Goal: Task Accomplishment & Management: Use online tool/utility

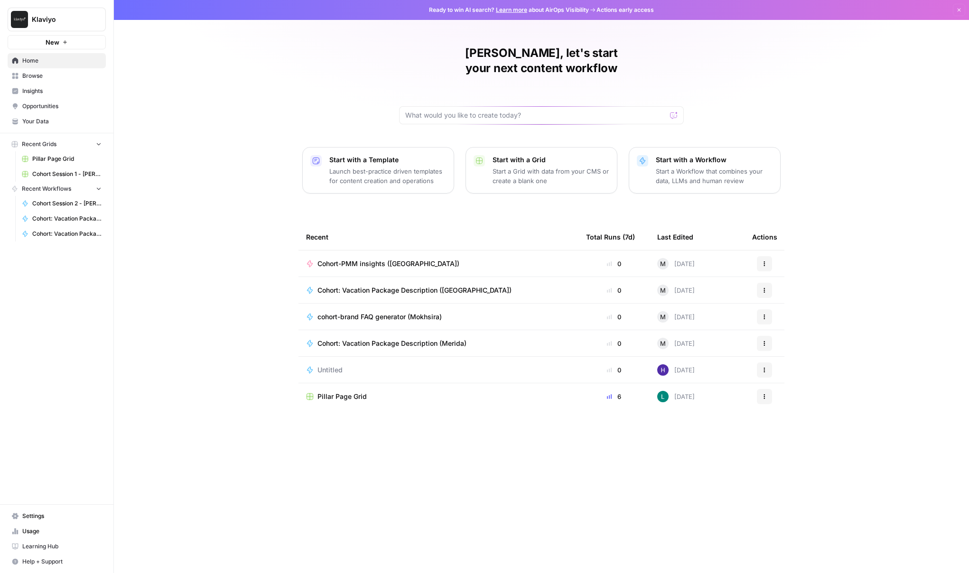
click at [344, 259] on span "Cohort-PMM insights ([GEOGRAPHIC_DATA])" at bounding box center [388, 263] width 142 height 9
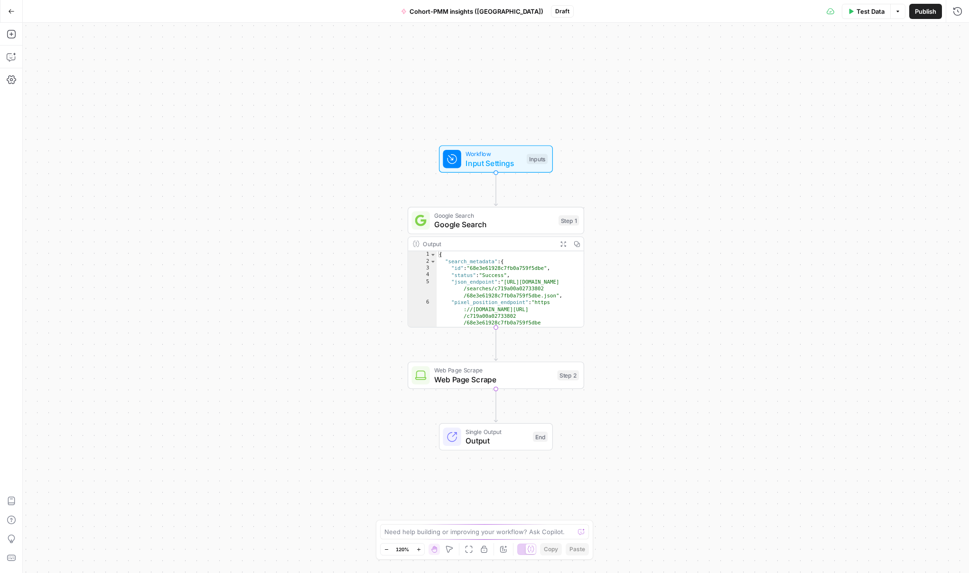
click at [900, 16] on button "Options" at bounding box center [897, 11] width 15 height 15
click at [792, 51] on div "Workflow Input Settings Inputs Google Search Google Search Step 1 Output Expand…" at bounding box center [496, 298] width 946 height 550
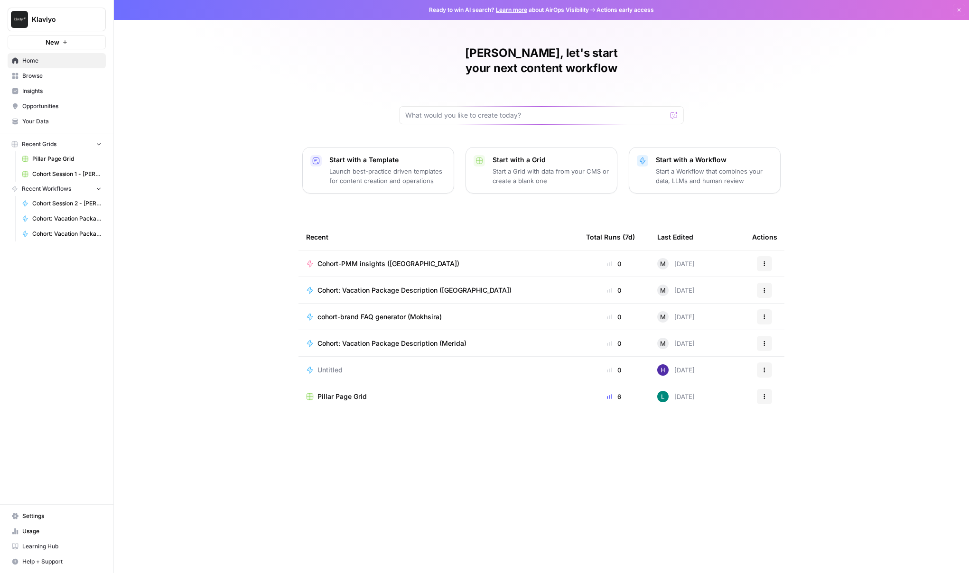
click at [759, 256] on button "Actions" at bounding box center [764, 263] width 15 height 15
click at [552, 259] on div "Cohort-PMM insights ([GEOGRAPHIC_DATA])" at bounding box center [438, 263] width 265 height 9
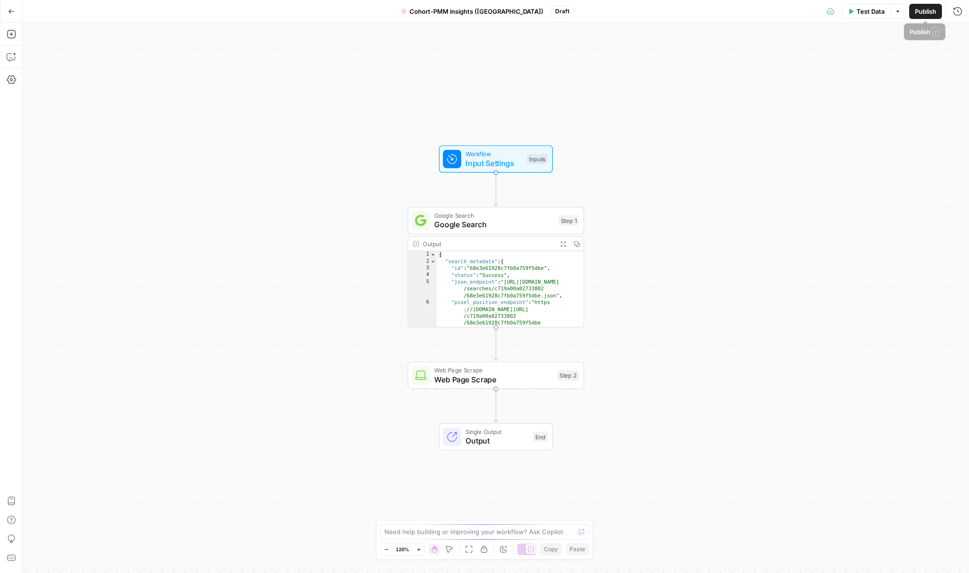
click at [899, 11] on icon "button" at bounding box center [898, 12] width 6 height 6
click at [515, 161] on span "Input Settings" at bounding box center [493, 163] width 56 height 11
type textarea "**********"
click at [537, 278] on div "{ "search_metadata" : { "id" : "68e3e61928c7fb0a759f5dbe" , "status" : "Success…" at bounding box center [510, 295] width 147 height 89
click at [540, 380] on span "Web Page Scrape" at bounding box center [493, 379] width 119 height 11
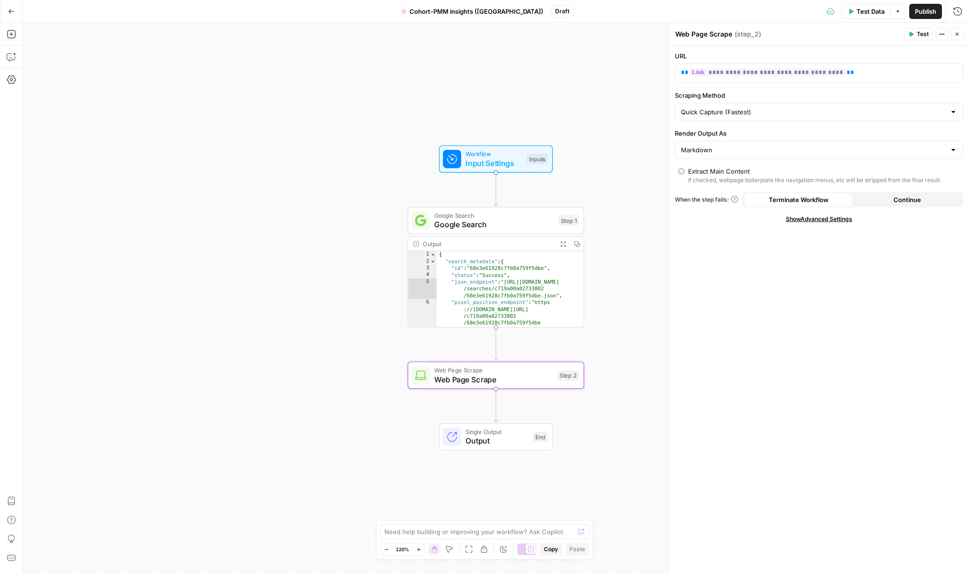
click at [547, 124] on div "**********" at bounding box center [496, 298] width 946 height 550
click at [901, 18] on button "Options" at bounding box center [897, 11] width 15 height 15
click at [342, 147] on div "**********" at bounding box center [496, 298] width 946 height 550
click at [344, 509] on div "**********" at bounding box center [496, 298] width 946 height 550
click at [11, 80] on icon "button" at bounding box center [11, 79] width 9 height 9
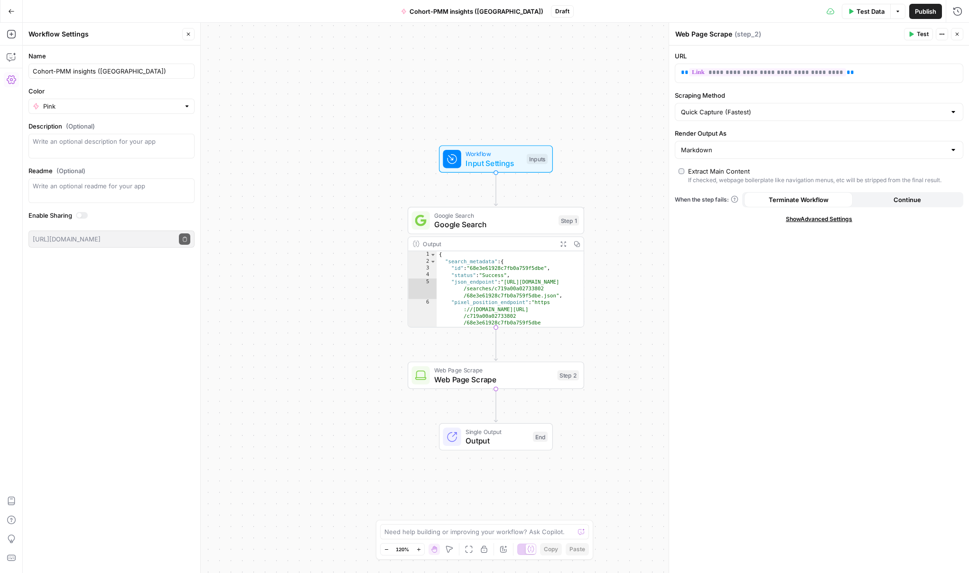
click at [82, 217] on div at bounding box center [82, 215] width 12 height 7
click at [184, 243] on button "Copy public execute URL" at bounding box center [184, 238] width 11 height 11
click at [932, 7] on span "Publish" at bounding box center [925, 11] width 21 height 9
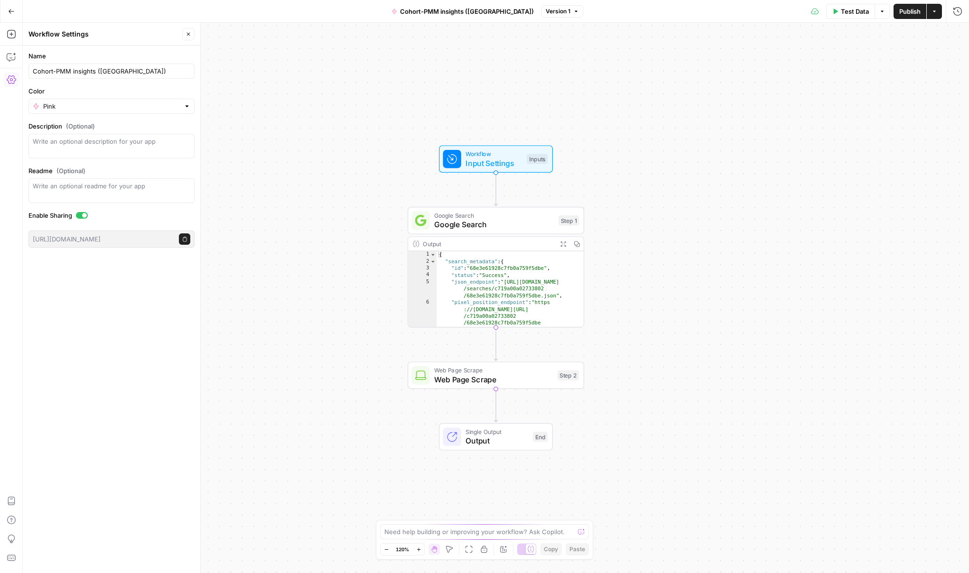
click at [184, 241] on icon "button" at bounding box center [184, 239] width 5 height 5
click at [935, 14] on icon "button" at bounding box center [934, 12] width 6 height 6
click at [940, 8] on button "Actions" at bounding box center [934, 11] width 15 height 15
click at [933, 12] on icon "button" at bounding box center [934, 12] width 6 height 6
click at [765, 155] on div "Workflow Input Settings Inputs Google Search Google Search Step 1 Output Expand…" at bounding box center [496, 298] width 946 height 550
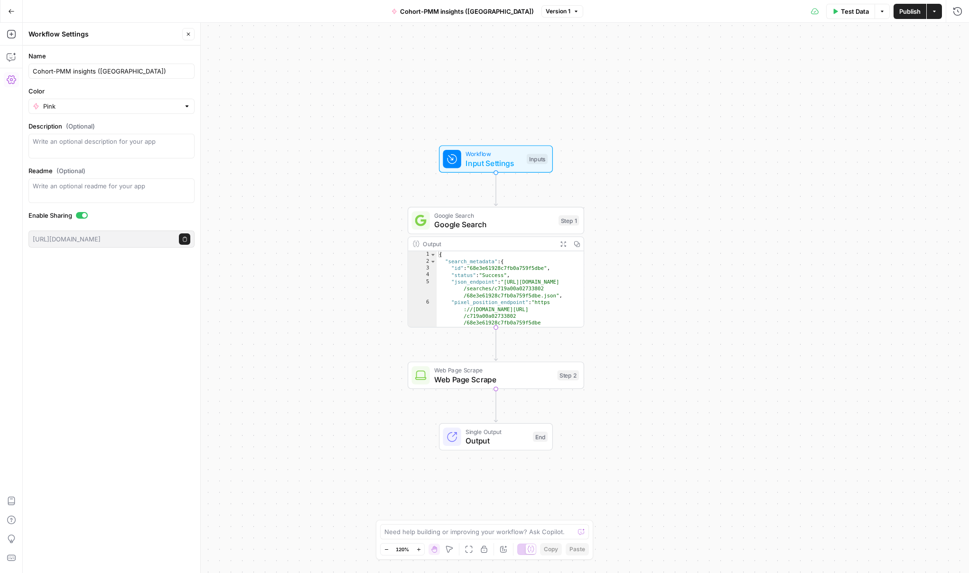
click at [13, 13] on icon "button" at bounding box center [11, 11] width 7 height 7
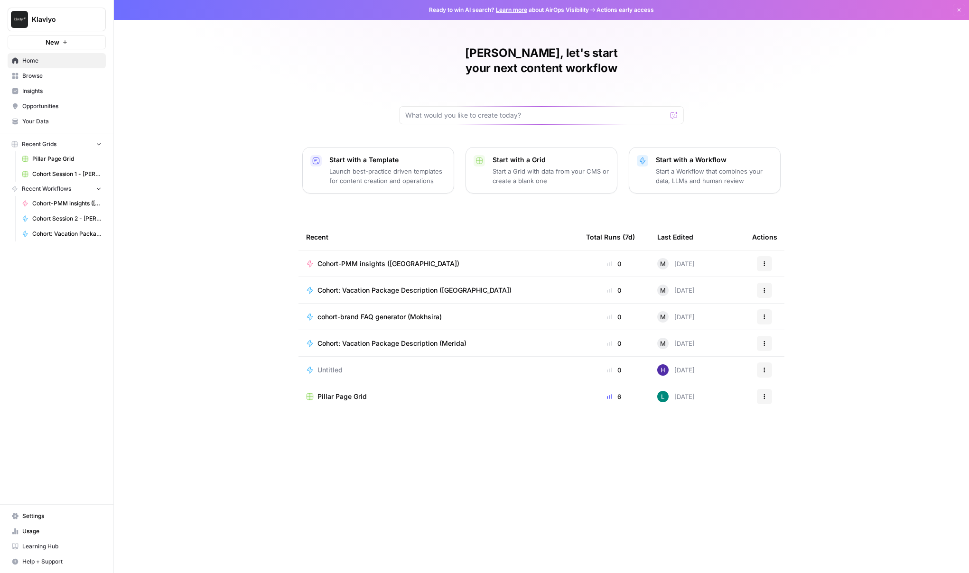
click at [379, 389] on td "Pillar Page Grid" at bounding box center [438, 396] width 280 height 27
click at [347, 392] on span "Pillar Page Grid" at bounding box center [341, 396] width 49 height 9
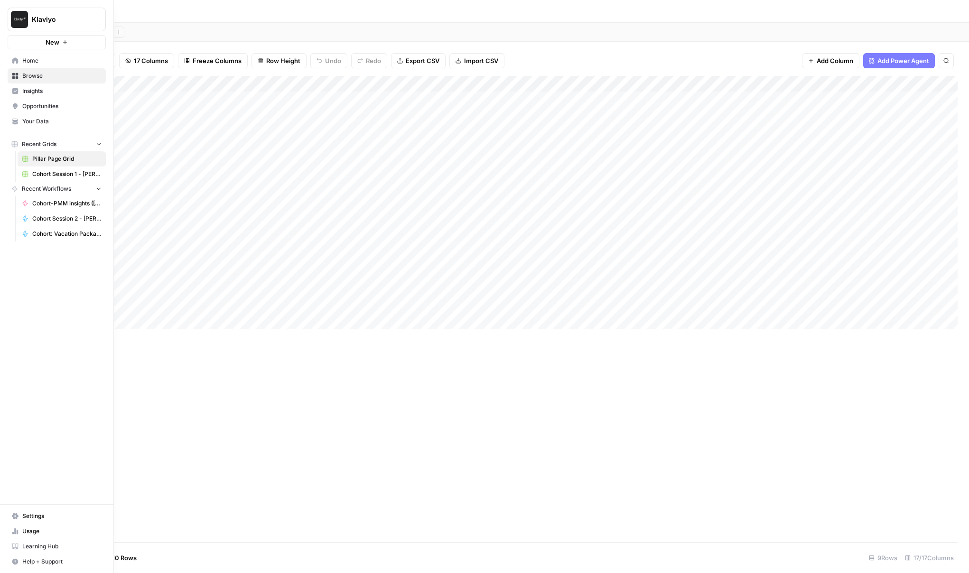
click at [21, 63] on link "Home" at bounding box center [57, 60] width 98 height 15
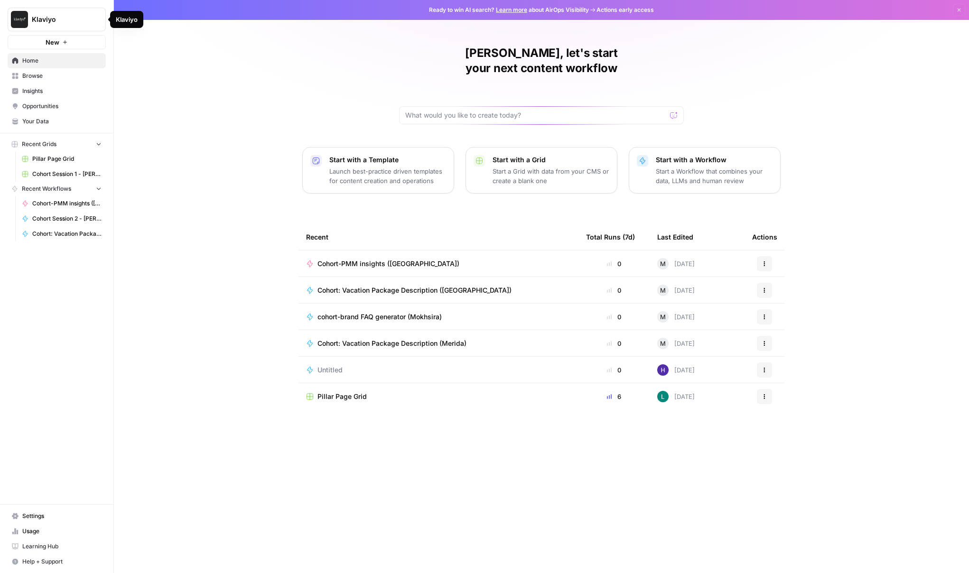
click at [90, 21] on div "Klaviyo" at bounding box center [67, 19] width 71 height 9
click at [95, 291] on div "Klaviyo New Home Browse Insights Opportunities Your Data Recent Grids Pillar Pa…" at bounding box center [56, 286] width 113 height 573
click at [767, 261] on icon "button" at bounding box center [765, 264] width 6 height 6
click at [167, 158] on div "Mokhsira, let's start your next content workflow Start with a Template Launch b…" at bounding box center [541, 286] width 855 height 573
click at [58, 202] on span "Cohort-PMM insights ([GEOGRAPHIC_DATA])" at bounding box center [66, 203] width 69 height 9
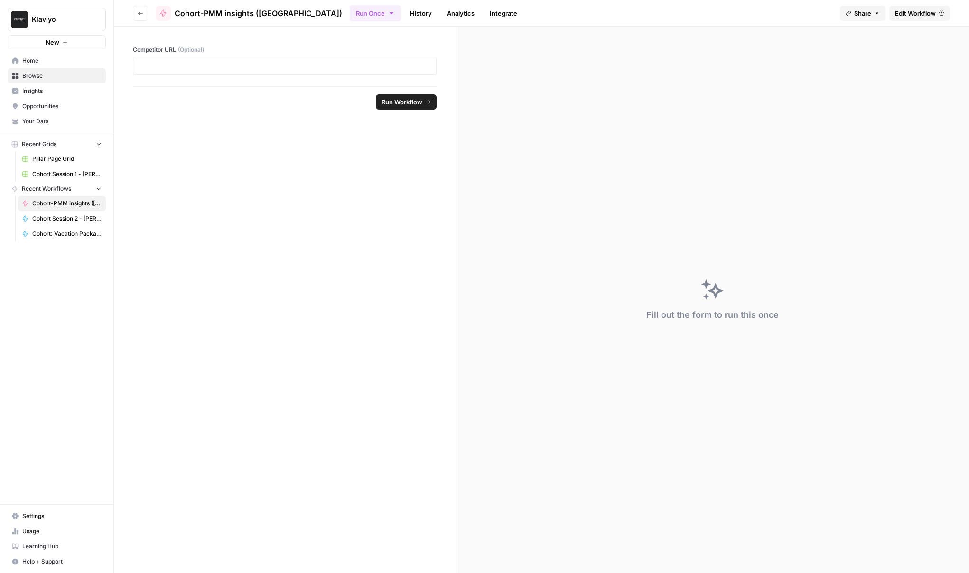
click at [70, 202] on span "Cohort-PMM insights ([GEOGRAPHIC_DATA])" at bounding box center [66, 203] width 69 height 9
click at [158, 68] on p at bounding box center [284, 65] width 291 height 9
click at [42, 64] on span "Home" at bounding box center [61, 60] width 79 height 9
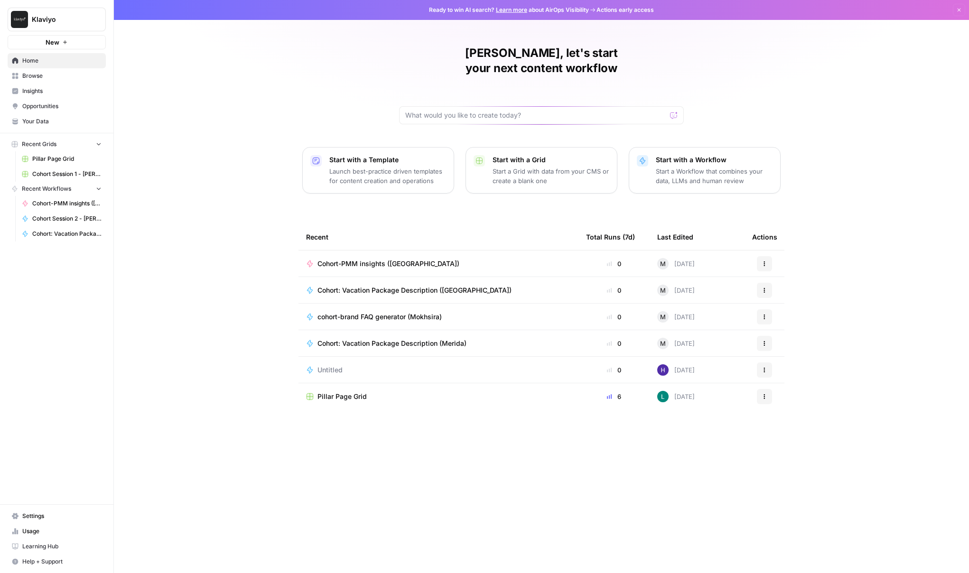
click at [15, 79] on link "Browse" at bounding box center [57, 75] width 98 height 15
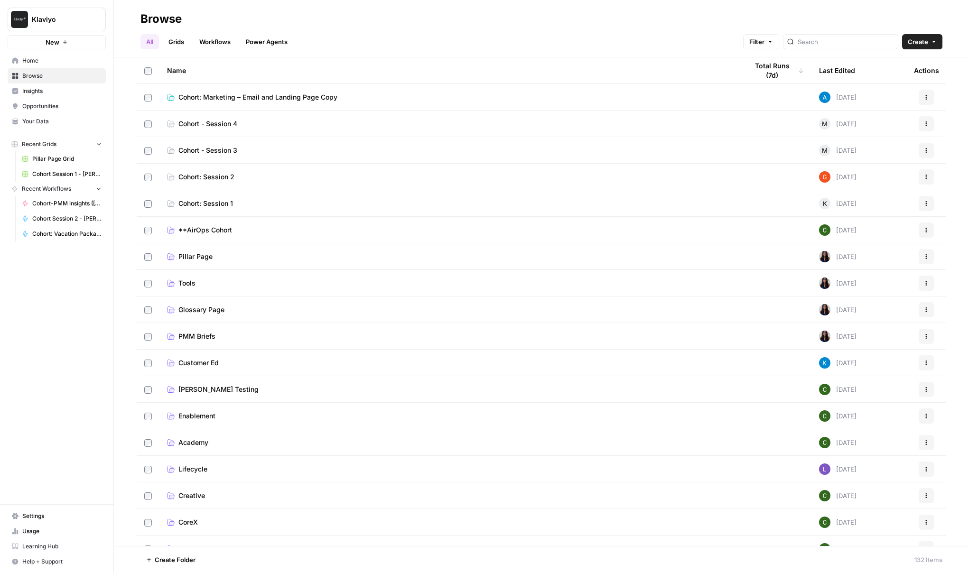
click at [242, 97] on span "Cohort: Marketing – Email and Landing Page Copy" at bounding box center [257, 97] width 159 height 9
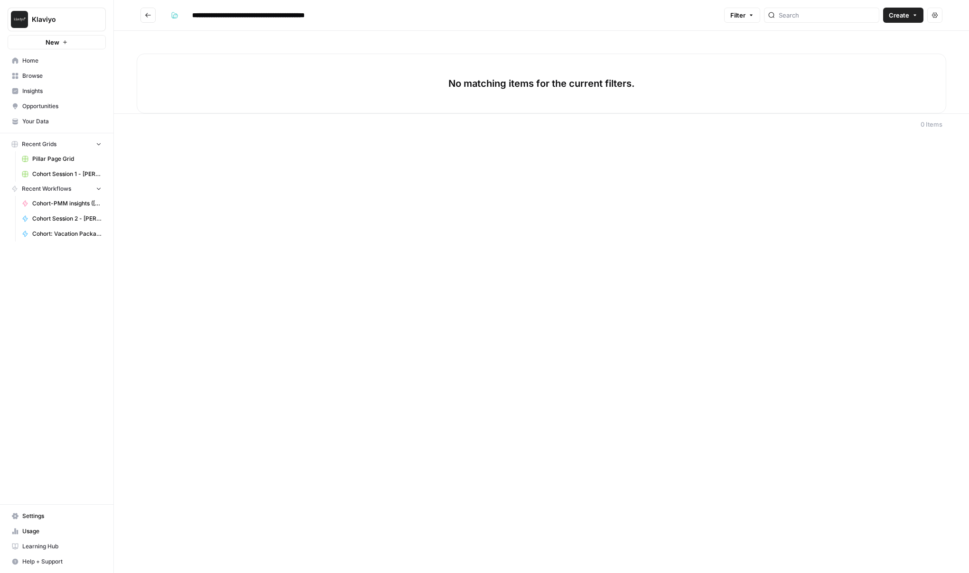
click at [143, 15] on button "Go back" at bounding box center [147, 15] width 15 height 15
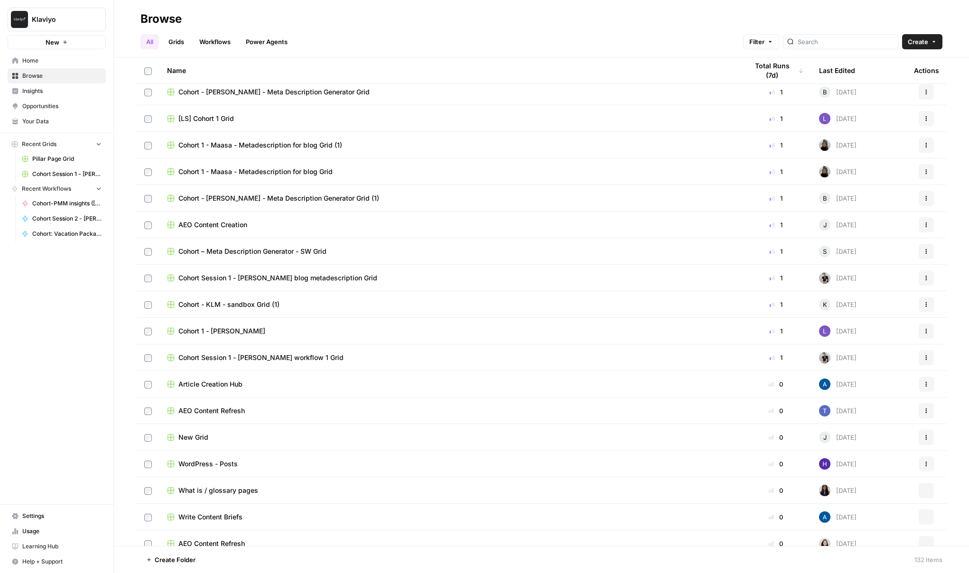
scroll to position [648, 0]
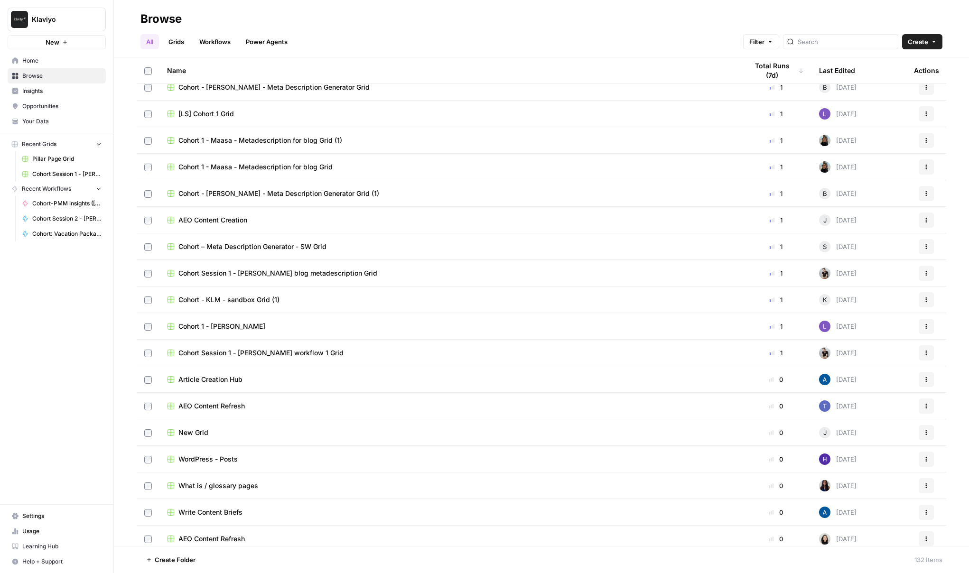
click at [33, 62] on span "Home" at bounding box center [61, 60] width 79 height 9
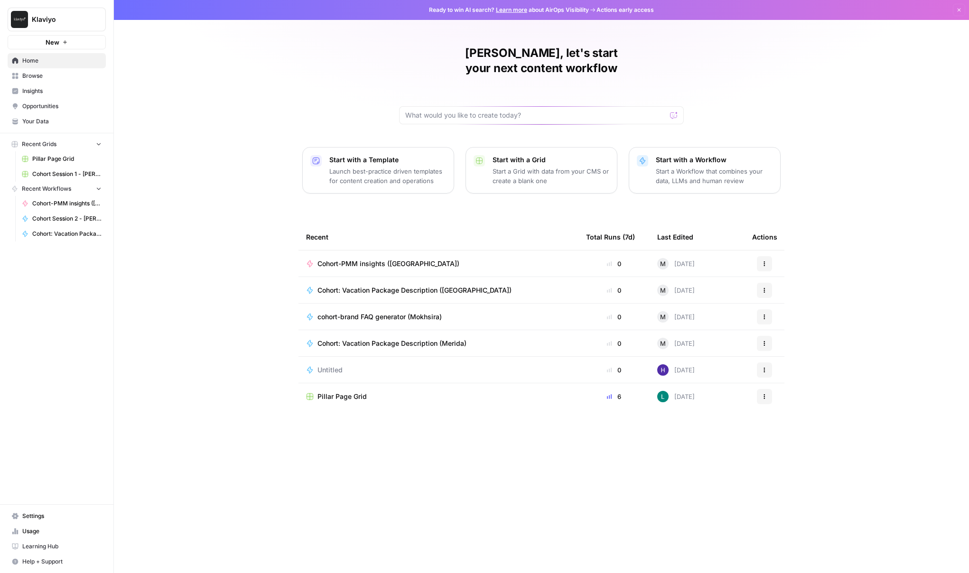
click at [362, 259] on span "Cohort-PMM insights ([GEOGRAPHIC_DATA])" at bounding box center [388, 263] width 142 height 9
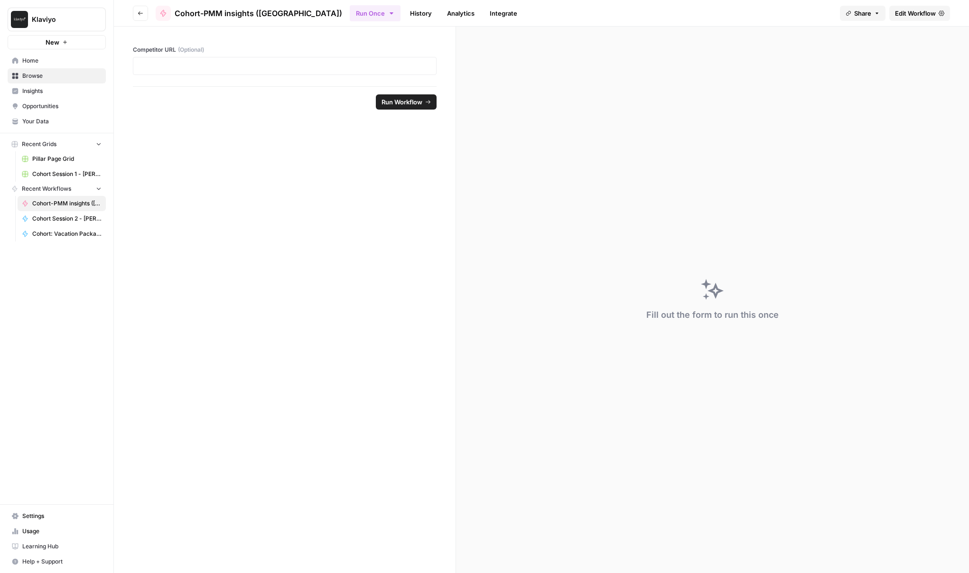
click at [922, 14] on span "Edit Workflow" at bounding box center [915, 13] width 41 height 9
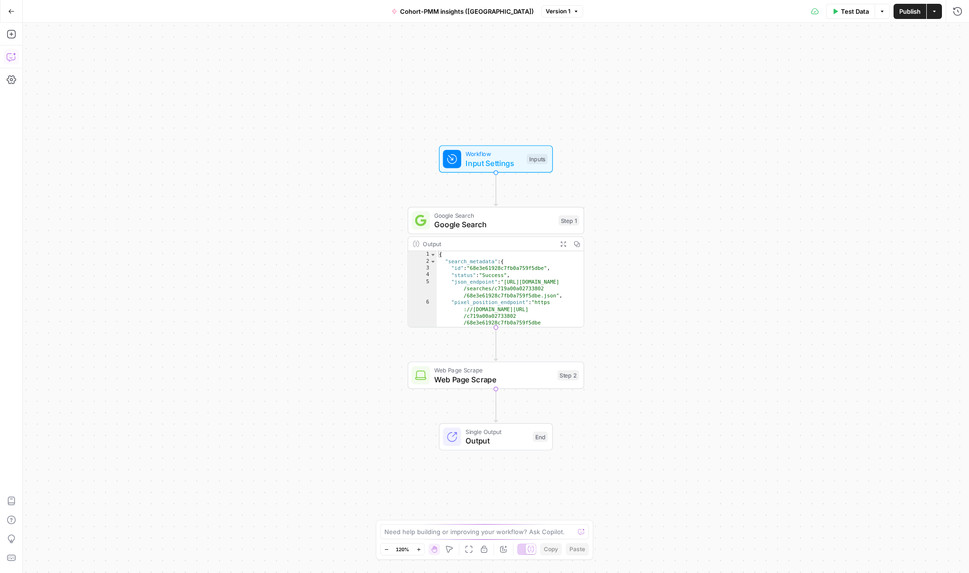
click at [12, 59] on icon "button" at bounding box center [11, 56] width 9 height 9
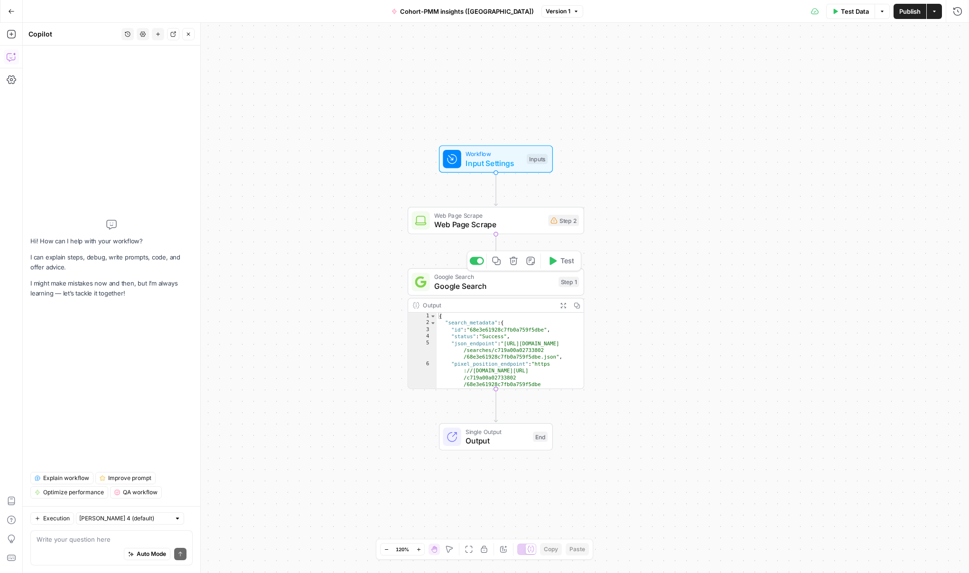
click at [572, 286] on div "Step 1" at bounding box center [568, 282] width 20 height 10
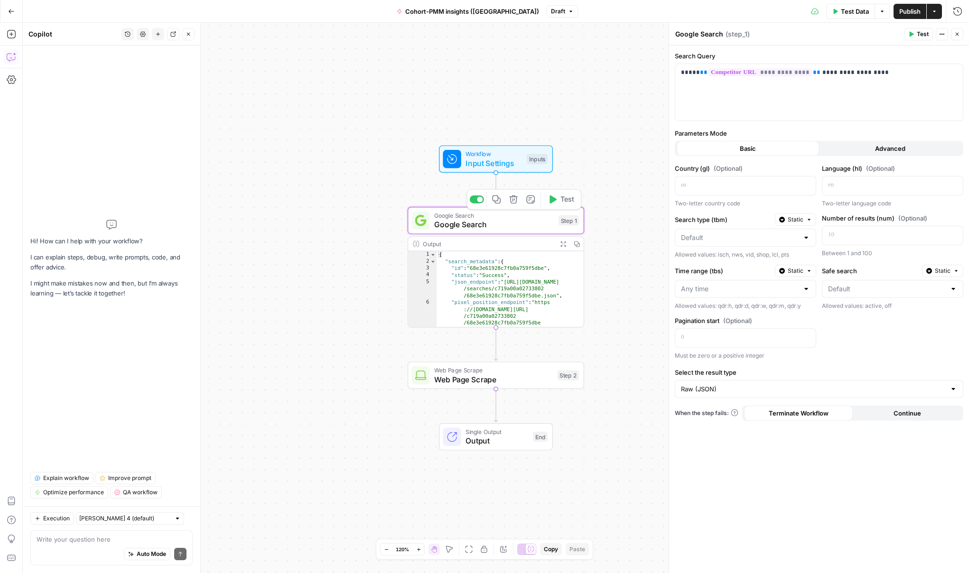
click at [574, 223] on div "Step 1" at bounding box center [568, 220] width 20 height 10
click at [528, 385] on span "Web Page Scrape" at bounding box center [493, 379] width 119 height 11
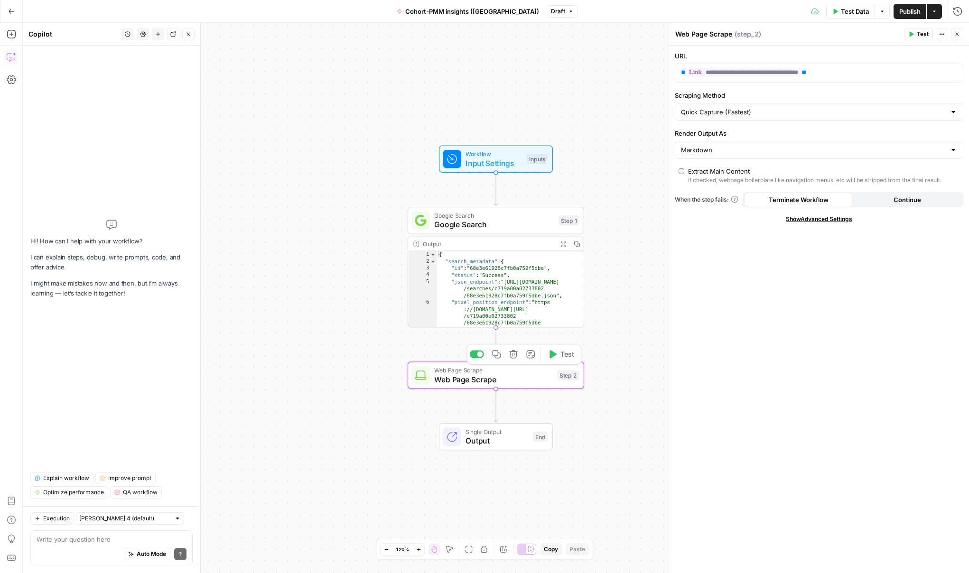
type textarea "**********"
click at [564, 295] on div "{ "search_metadata" : { "id" : "68e3e61928c7fb0a759f5dbe" , "status" : "Success…" at bounding box center [510, 295] width 147 height 89
click at [574, 223] on div "Step 1" at bounding box center [568, 220] width 20 height 10
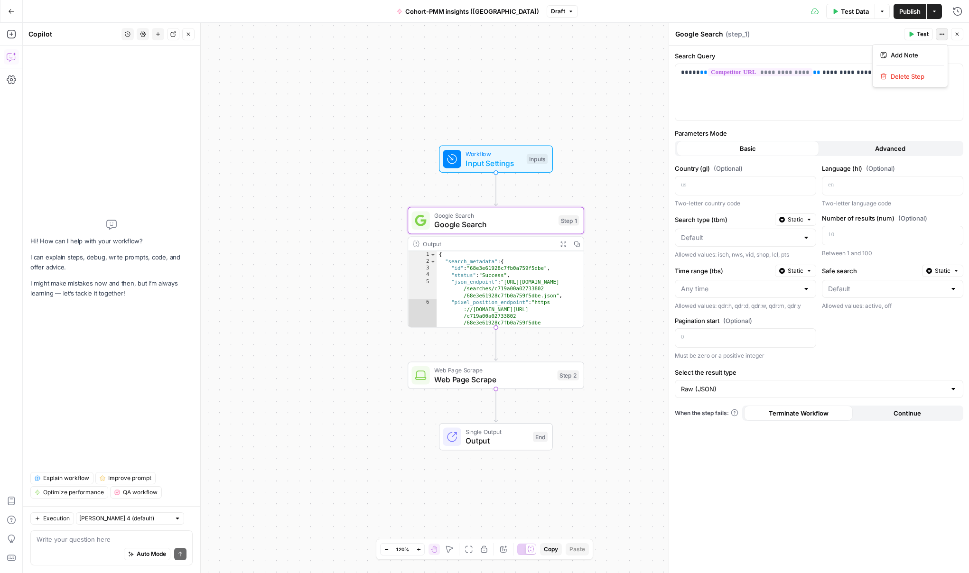
click at [945, 37] on button "Actions" at bounding box center [942, 34] width 12 height 12
click at [934, 129] on label "Parameters Mode" at bounding box center [819, 133] width 288 height 9
click at [508, 380] on span "Web Page Scrape" at bounding box center [493, 379] width 119 height 11
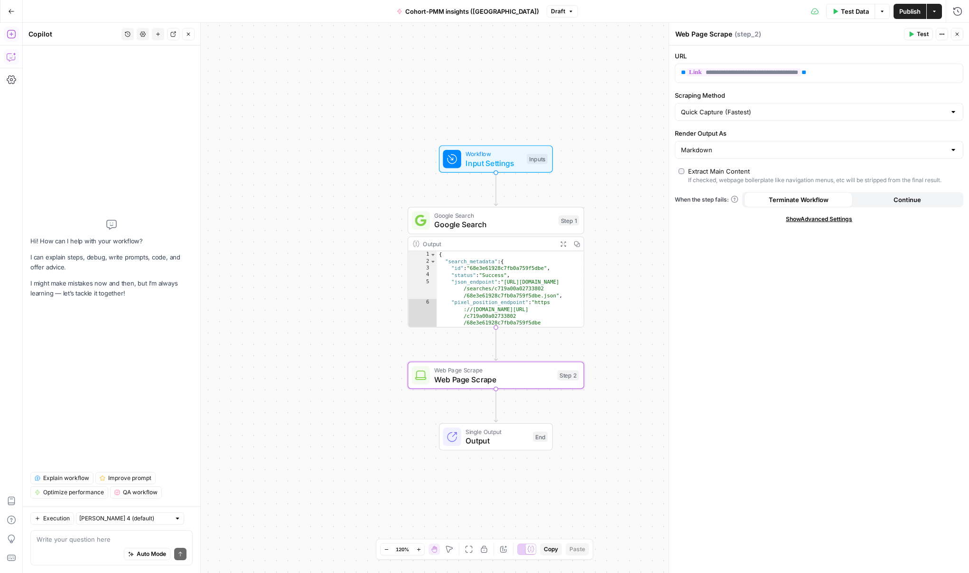
click at [9, 32] on icon "button" at bounding box center [11, 33] width 9 height 9
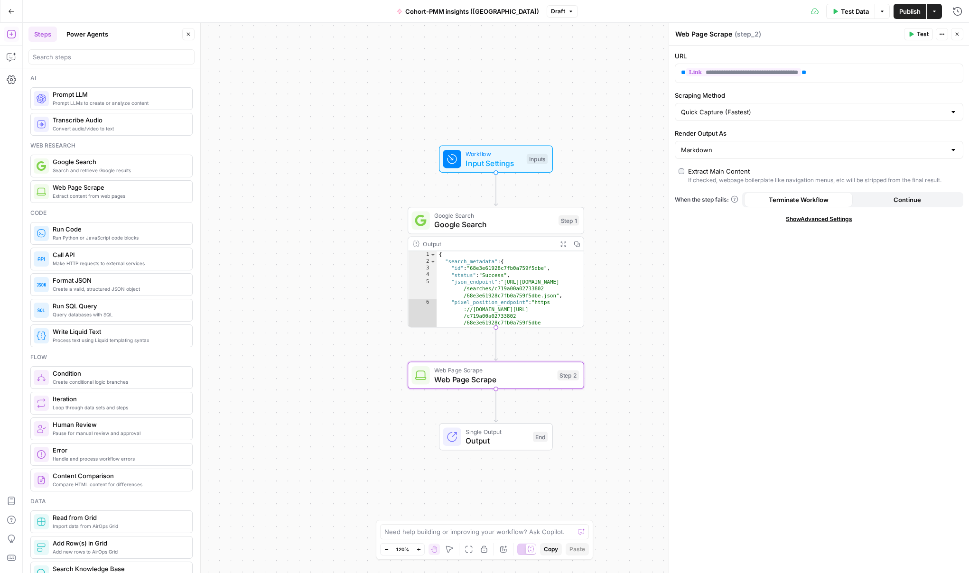
click at [719, 155] on div "Markdown" at bounding box center [819, 150] width 288 height 18
click at [715, 200] on span "Markdown" at bounding box center [813, 199] width 260 height 9
type input "Markdown"
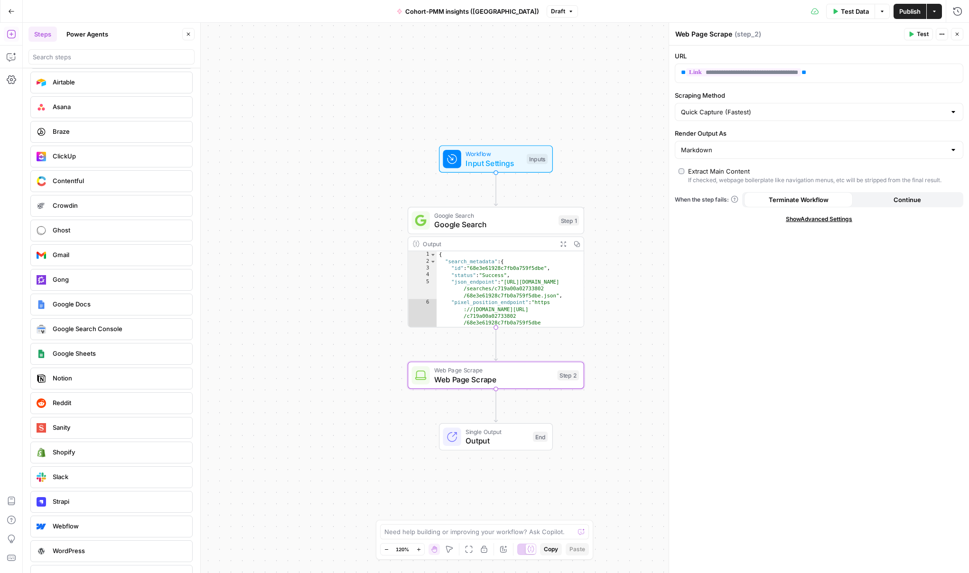
scroll to position [1783, 0]
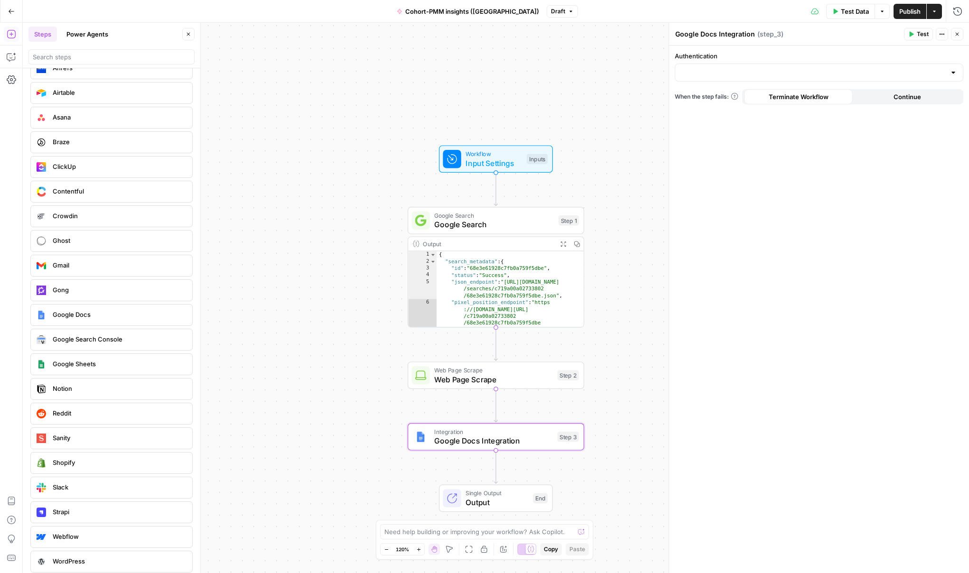
click at [807, 78] on div at bounding box center [819, 73] width 288 height 18
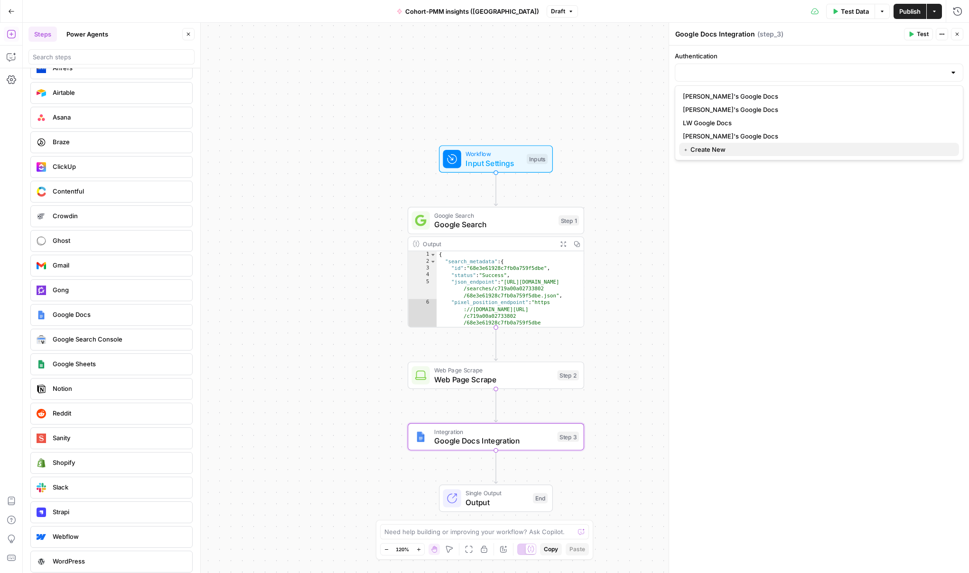
click at [793, 150] on span "﹢ Create New" at bounding box center [817, 149] width 269 height 9
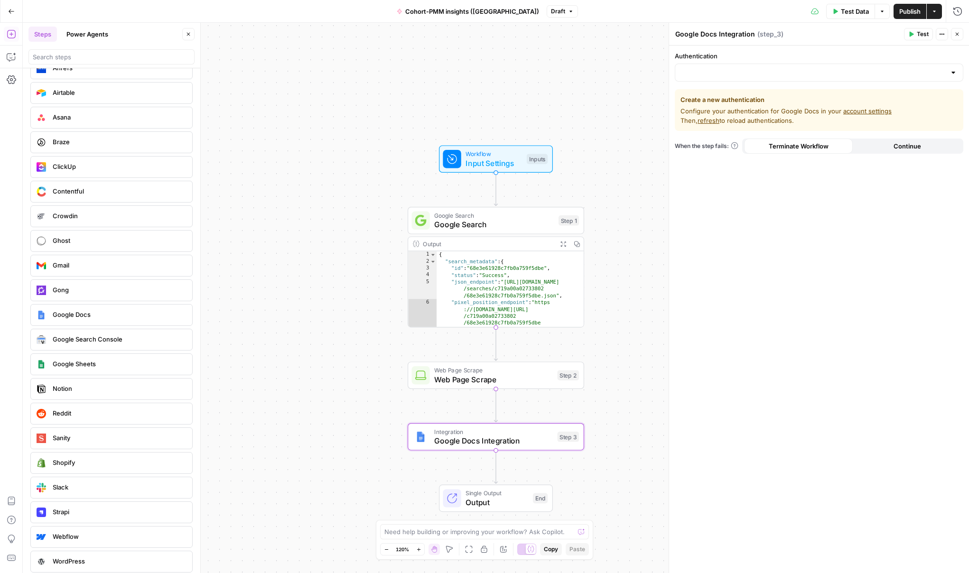
click at [847, 66] on div at bounding box center [819, 73] width 288 height 18
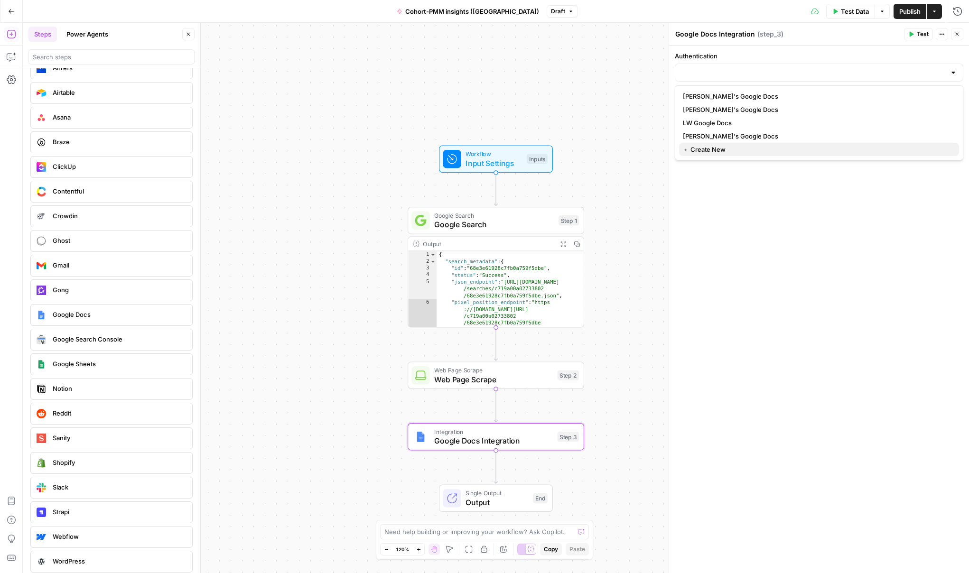
click at [744, 146] on span "﹢ Create New" at bounding box center [817, 149] width 269 height 9
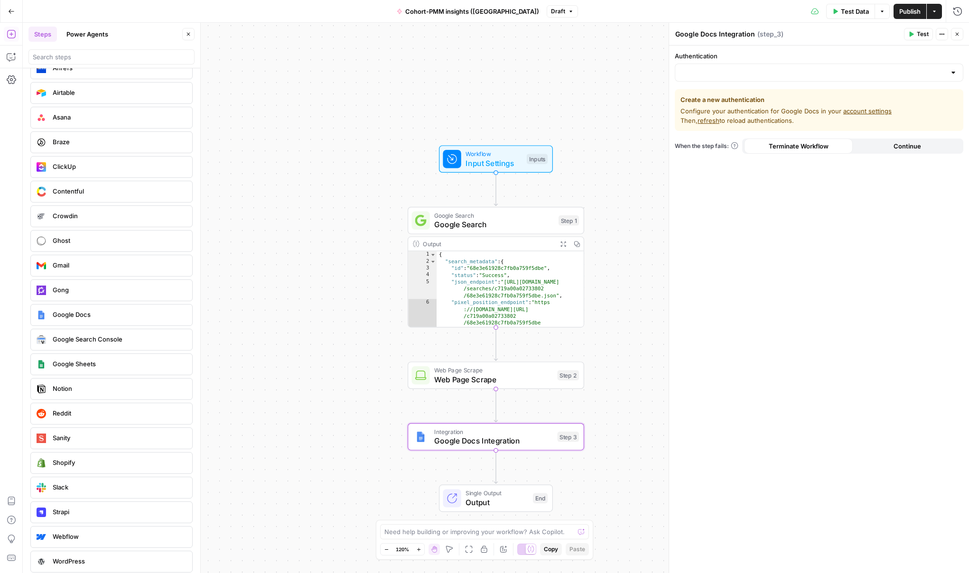
click at [869, 112] on link "account settings" at bounding box center [867, 111] width 48 height 8
